Goal: Task Accomplishment & Management: Complete application form

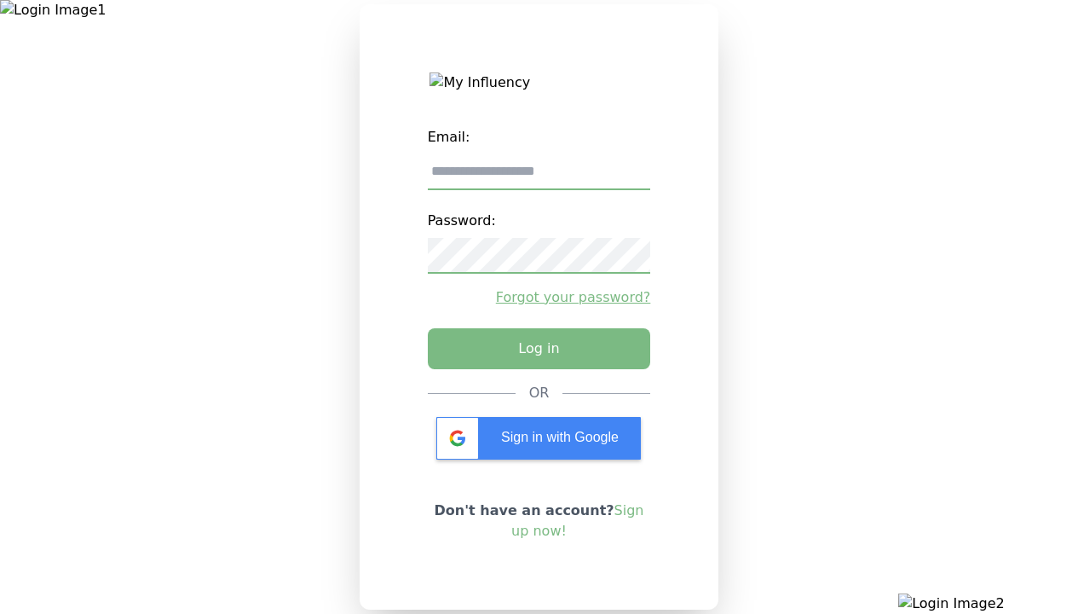
click at [539, 178] on input "email" at bounding box center [539, 172] width 223 height 36
type input "**********"
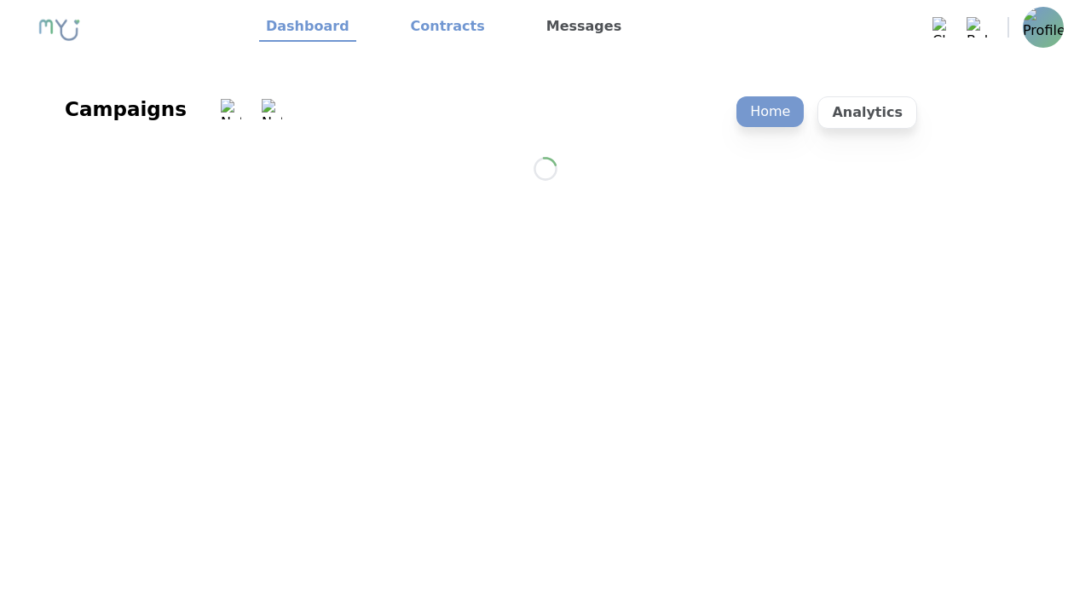
click at [437, 27] on link "Contracts" at bounding box center [448, 27] width 88 height 29
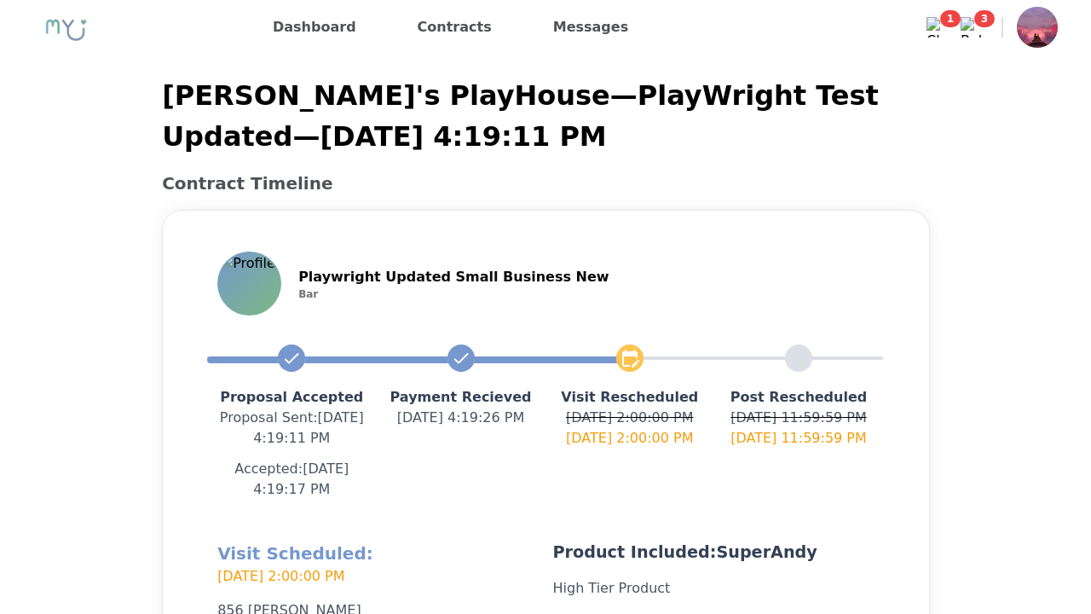
scroll to position [406, 0]
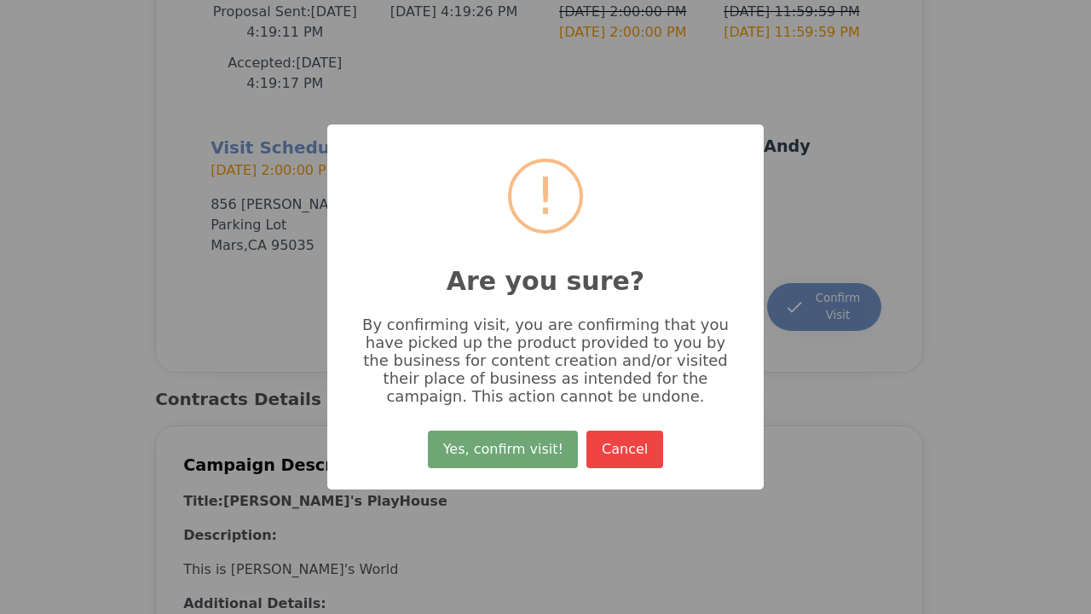
click at [505, 455] on button "Yes, confirm visit!" at bounding box center [503, 449] width 150 height 38
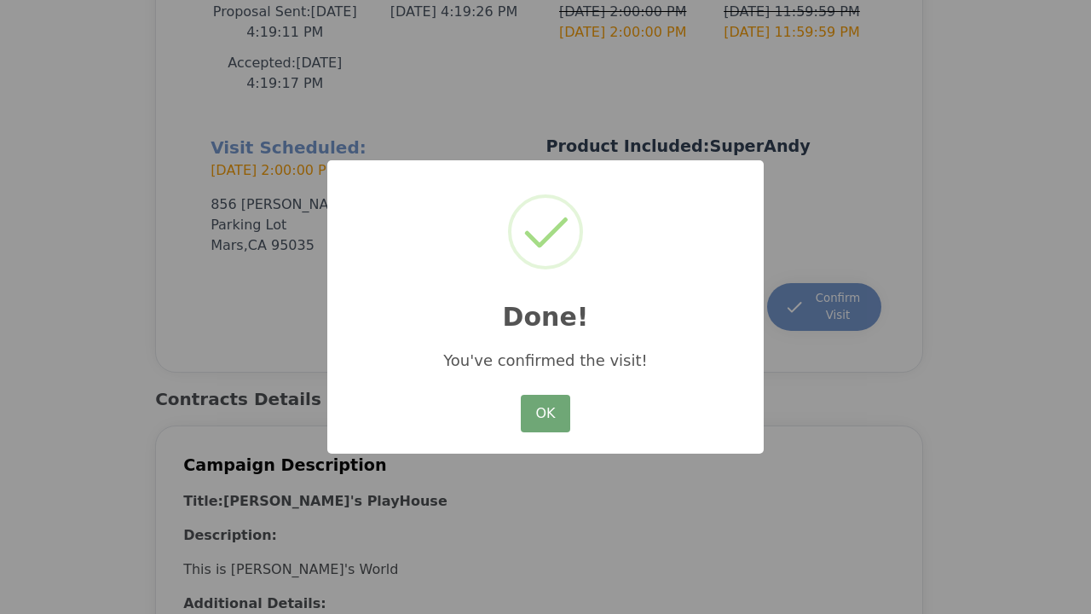
click at [545, 414] on button "OK" at bounding box center [545, 414] width 49 height 38
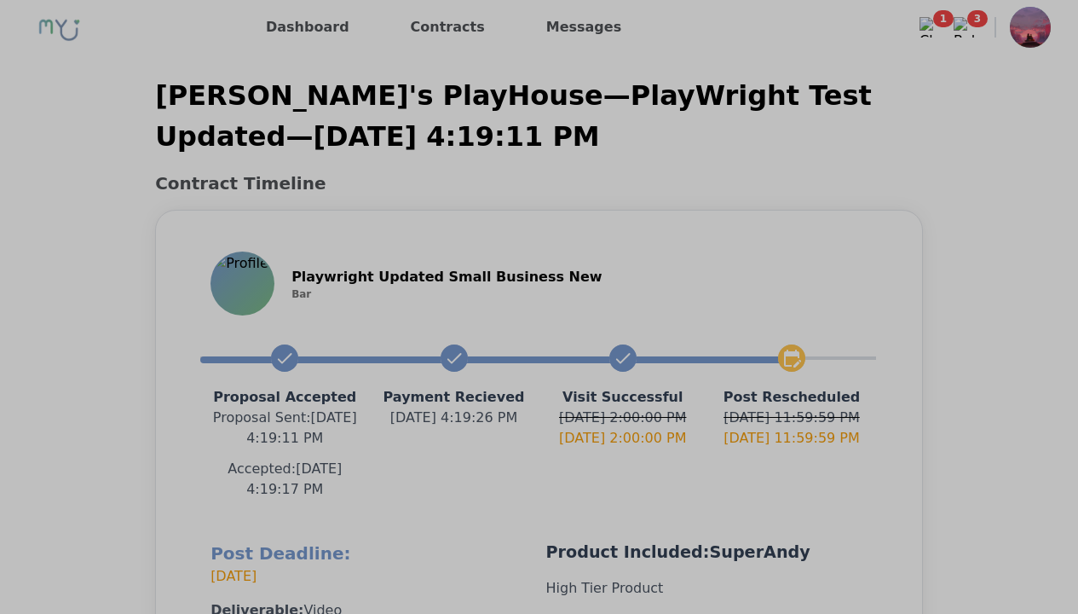
scroll to position [385, 0]
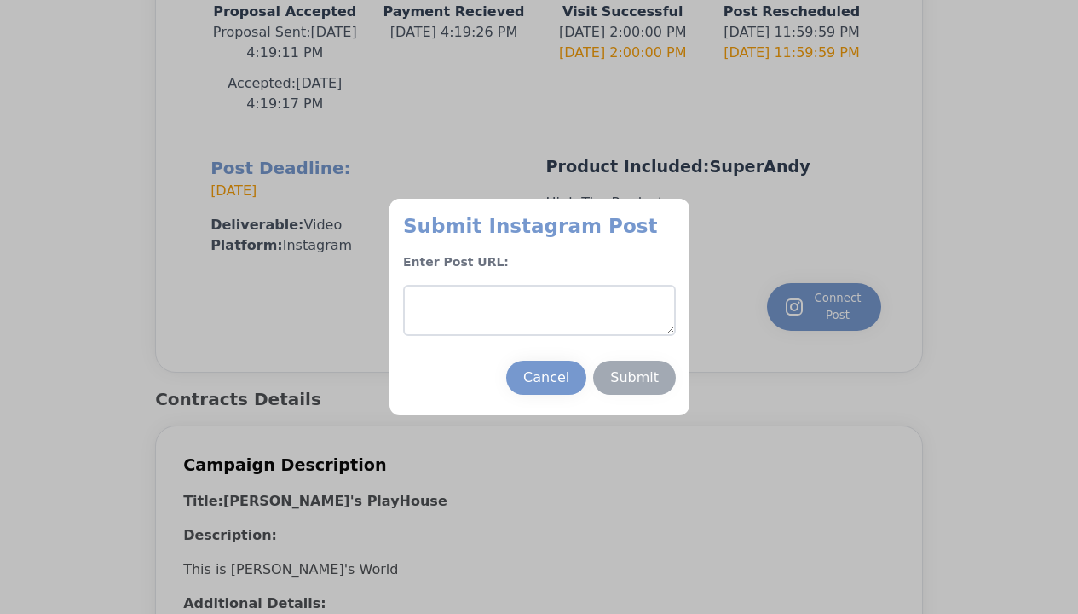
click at [539, 310] on textarea at bounding box center [539, 310] width 273 height 51
type textarea "**********"
click at [634, 378] on div "Submit" at bounding box center [634, 377] width 49 height 20
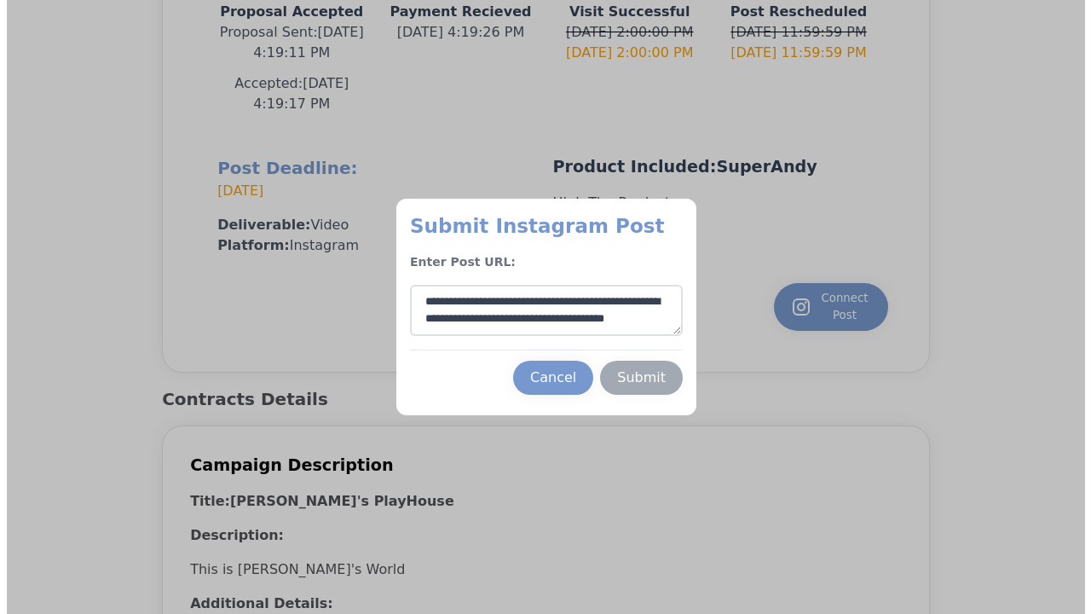
scroll to position [26, 0]
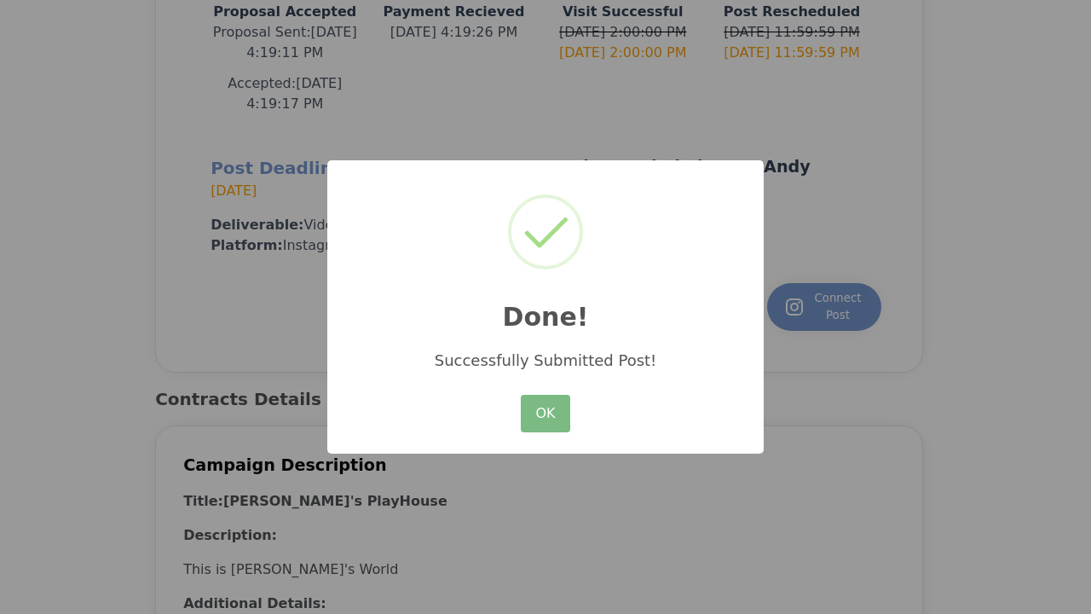
click at [545, 414] on button "OK" at bounding box center [545, 414] width 49 height 38
